Goal: Transaction & Acquisition: Purchase product/service

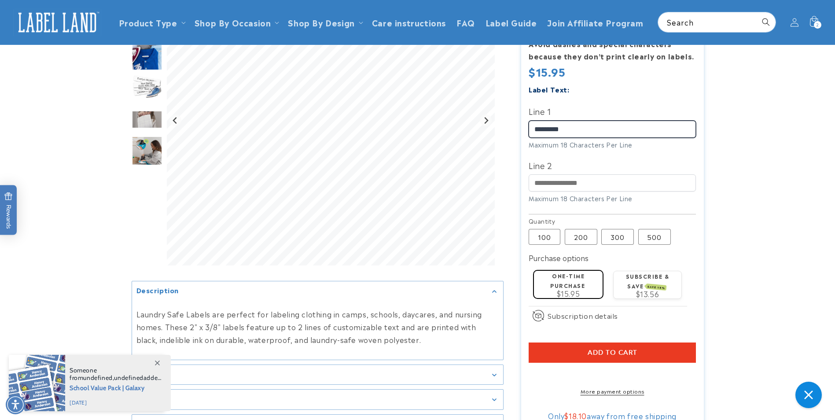
click at [599, 121] on input "*********" at bounding box center [612, 129] width 167 height 17
click at [629, 349] on span "Add to cart" at bounding box center [613, 353] width 50 height 8
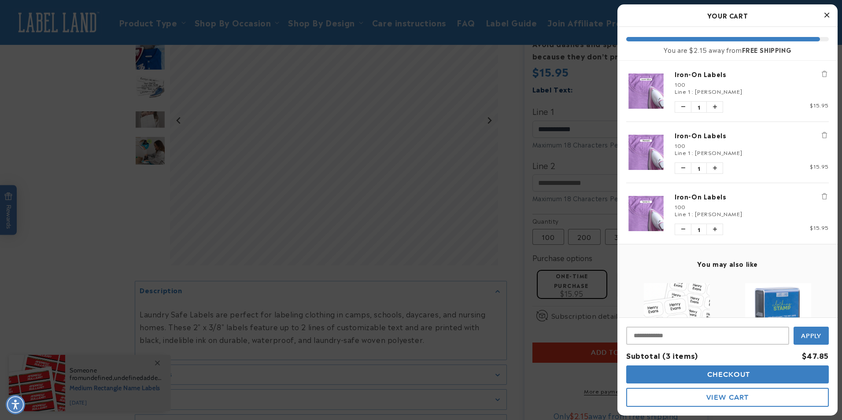
click at [822, 137] on icon "Remove Iron-On Labels" at bounding box center [824, 135] width 5 height 6
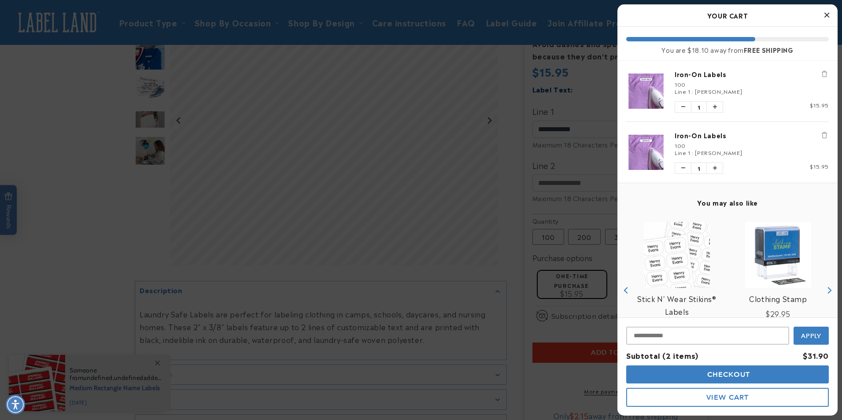
click at [822, 135] on icon "Remove Iron-On Labels" at bounding box center [824, 135] width 5 height 6
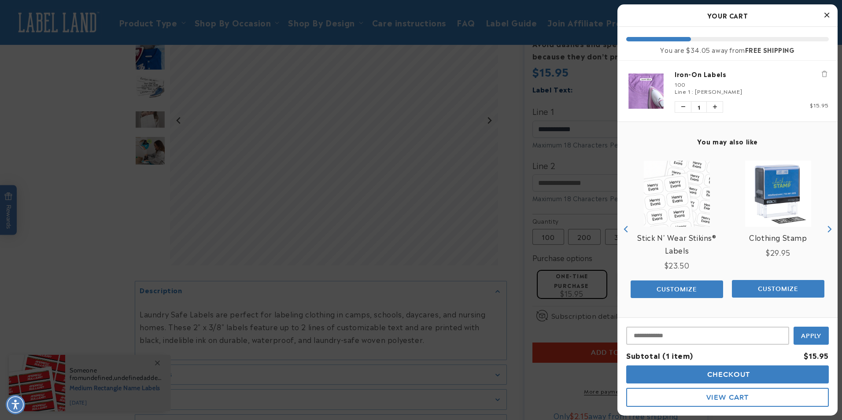
click at [824, 18] on icon "Close Cart" at bounding box center [826, 15] width 5 height 8
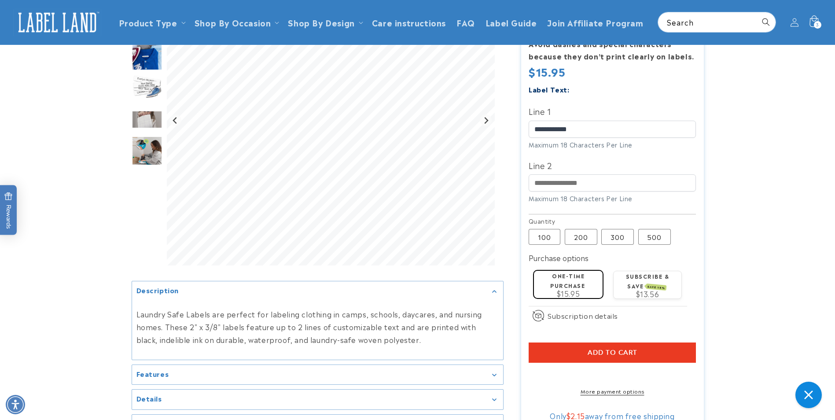
click at [818, 22] on span "3" at bounding box center [818, 24] width 3 height 7
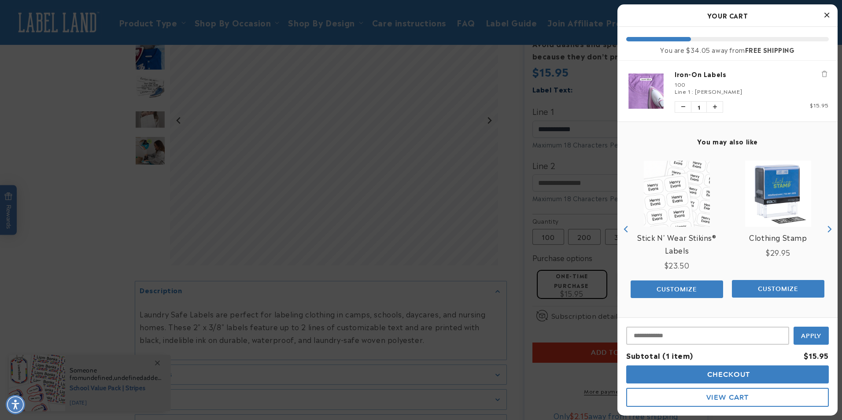
click at [829, 16] on icon "Close Cart" at bounding box center [826, 15] width 5 height 8
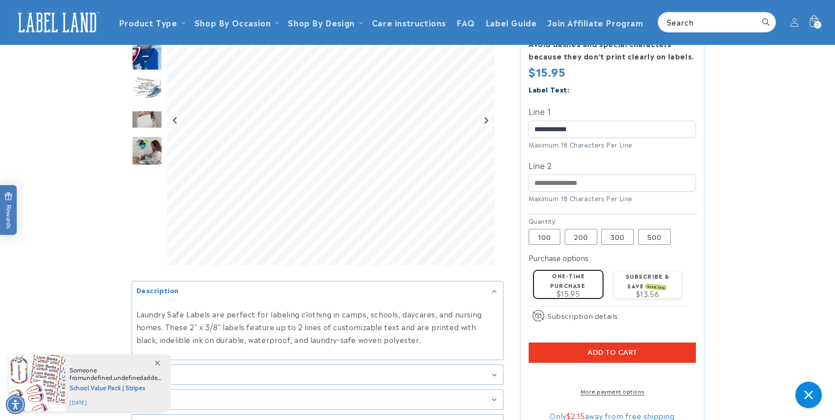
click at [814, 22] on icon at bounding box center [814, 22] width 21 height 21
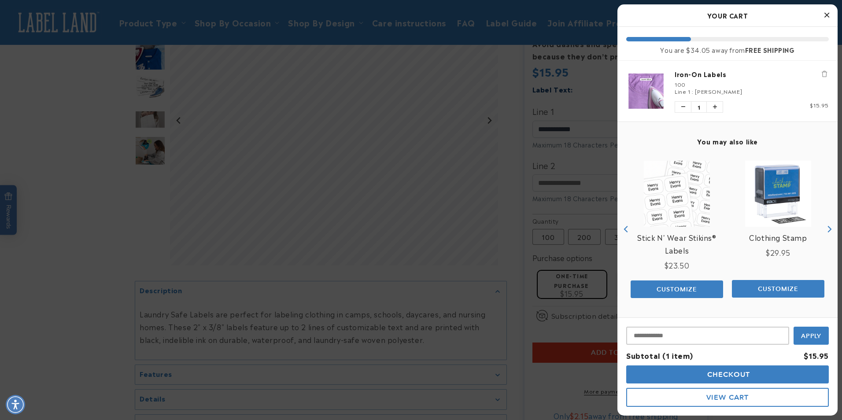
click at [820, 16] on button "Close Cart" at bounding box center [826, 15] width 13 height 13
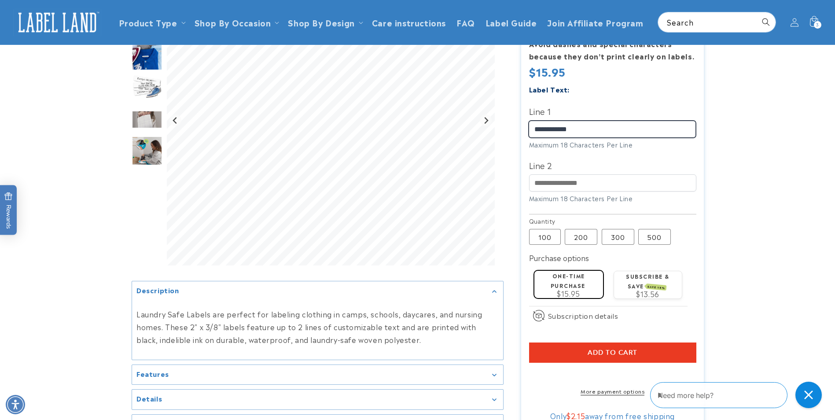
drag, startPoint x: 595, startPoint y: 115, endPoint x: 506, endPoint y: 115, distance: 89.0
click at [506, 115] on div "Iron-On Labels Iron-On Labels 2800 Reviews Estimated Delivery: [DATE] - [DATE] …" at bounding box center [604, 169] width 200 height 532
type input "**********"
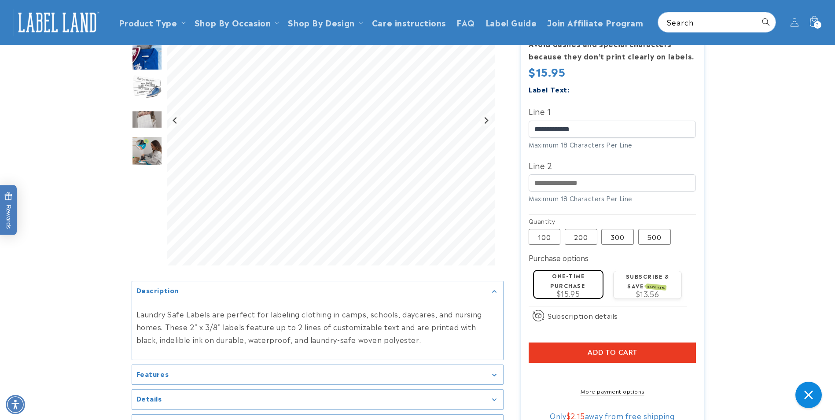
click at [677, 343] on button "Add to cart" at bounding box center [612, 353] width 167 height 20
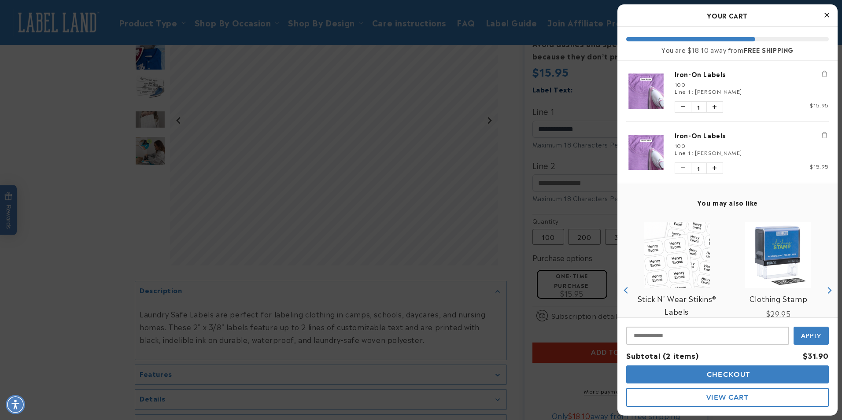
click at [826, 16] on icon "Close Cart" at bounding box center [826, 15] width 5 height 8
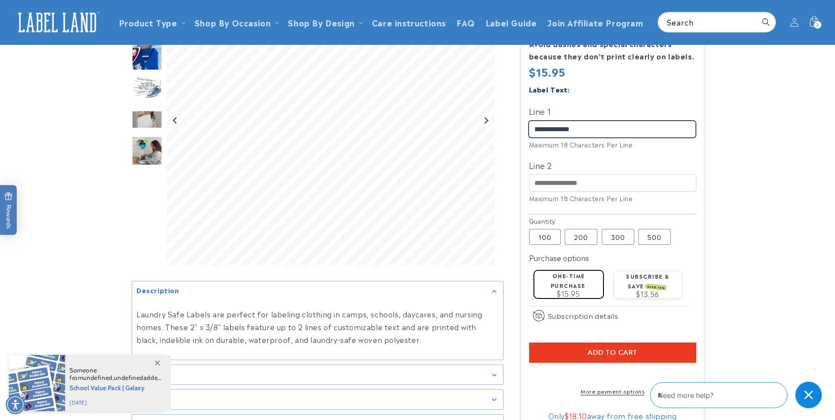
drag, startPoint x: 592, startPoint y: 121, endPoint x: 524, endPoint y: 116, distance: 68.4
click at [524, 116] on section "Iron-On Labels Iron-On Labels 2800 Reviews Estimated Delivery: [DATE] - [DATE] …" at bounding box center [612, 169] width 183 height 532
type input "**********"
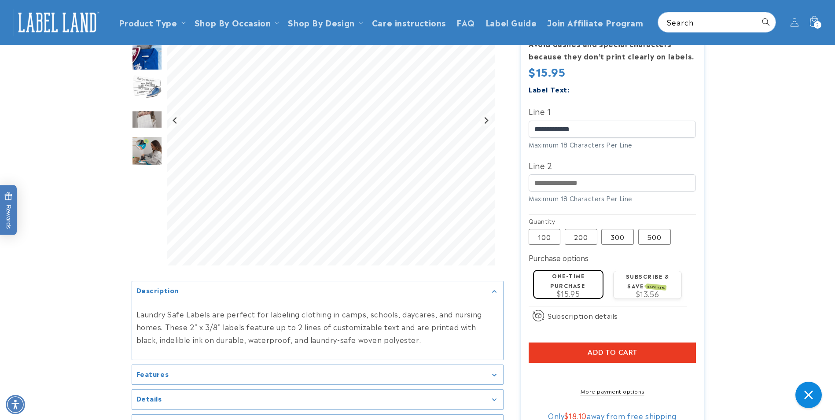
click at [668, 343] on button "Add to cart" at bounding box center [612, 353] width 167 height 20
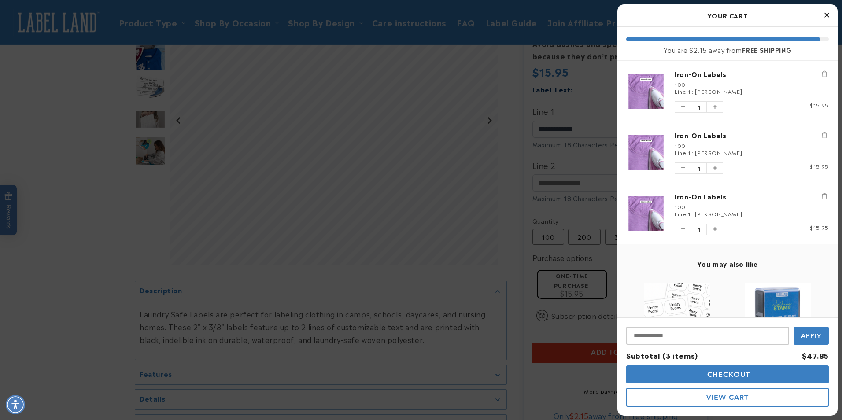
click at [569, 116] on div at bounding box center [421, 210] width 842 height 420
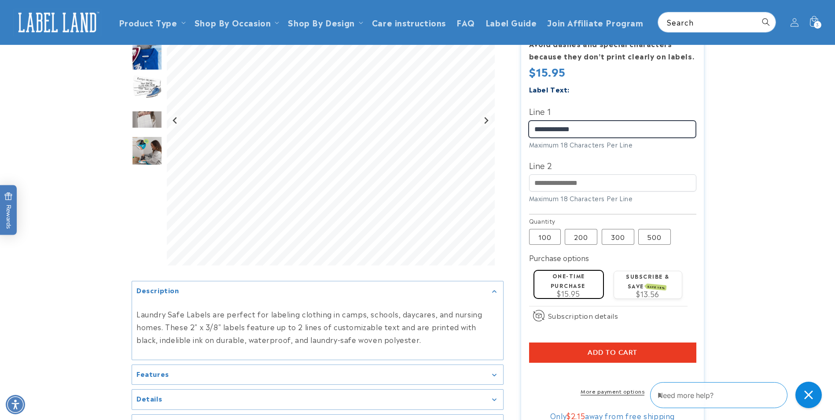
drag, startPoint x: 588, startPoint y: 117, endPoint x: 512, endPoint y: 113, distance: 75.8
click at [512, 113] on div "Iron-On Labels Iron-On Labels 2800 Reviews Estimated Delivery: [DATE] - [DATE] …" at bounding box center [604, 169] width 200 height 532
click at [678, 343] on button "Add to cart" at bounding box center [612, 353] width 167 height 20
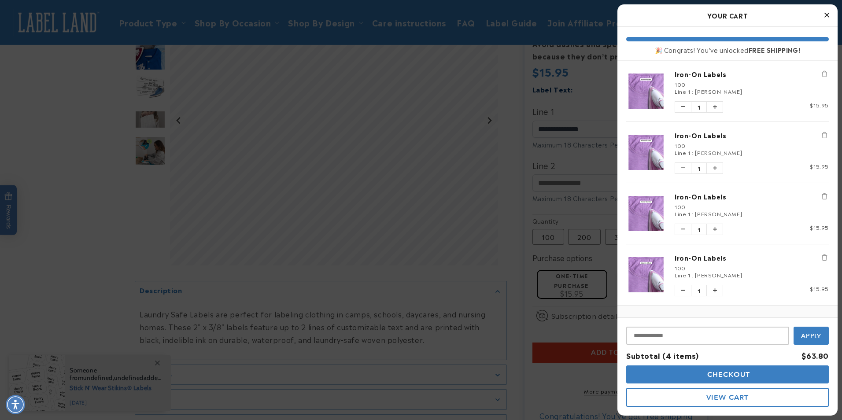
drag, startPoint x: 589, startPoint y: 112, endPoint x: 587, endPoint y: 117, distance: 5.6
click at [589, 112] on div at bounding box center [421, 210] width 842 height 420
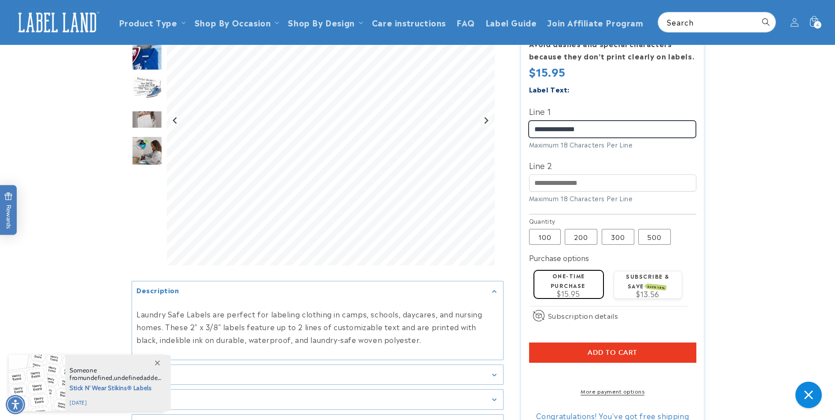
drag, startPoint x: 588, startPoint y: 118, endPoint x: 502, endPoint y: 111, distance: 86.6
click at [502, 111] on div at bounding box center [418, 169] width 573 height 532
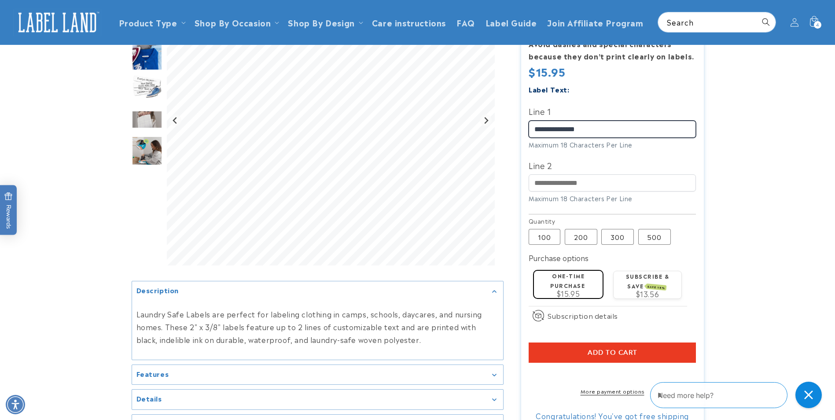
type input "**********"
click at [694, 343] on button "Add to cart" at bounding box center [612, 353] width 167 height 20
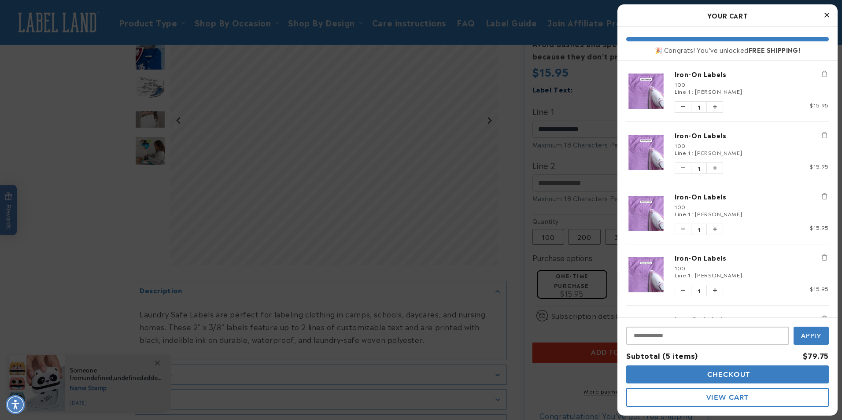
click at [681, 376] on button "Checkout" at bounding box center [727, 375] width 203 height 18
